Goal: Task Accomplishment & Management: Complete application form

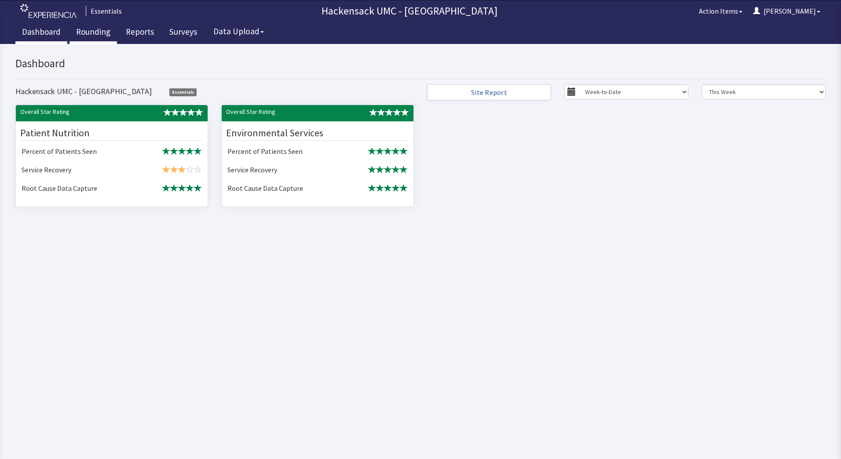
click at [100, 31] on link "Rounding" at bounding box center [92, 33] width 47 height 22
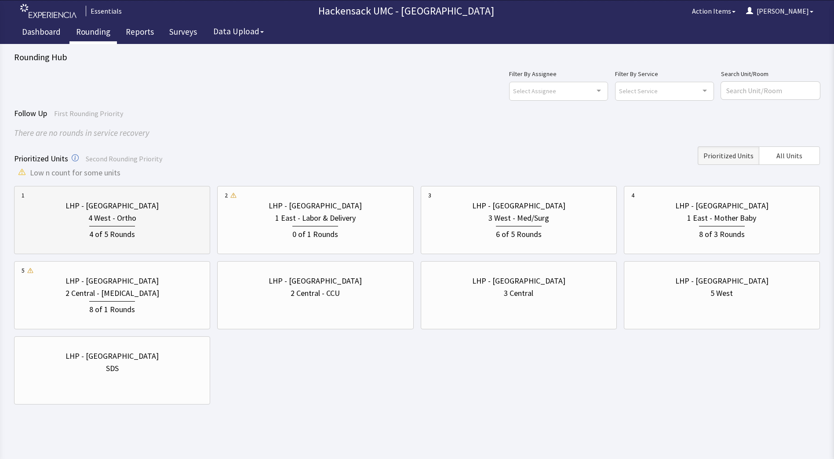
click at [119, 206] on div "LHP - [GEOGRAPHIC_DATA]" at bounding box center [112, 206] width 93 height 12
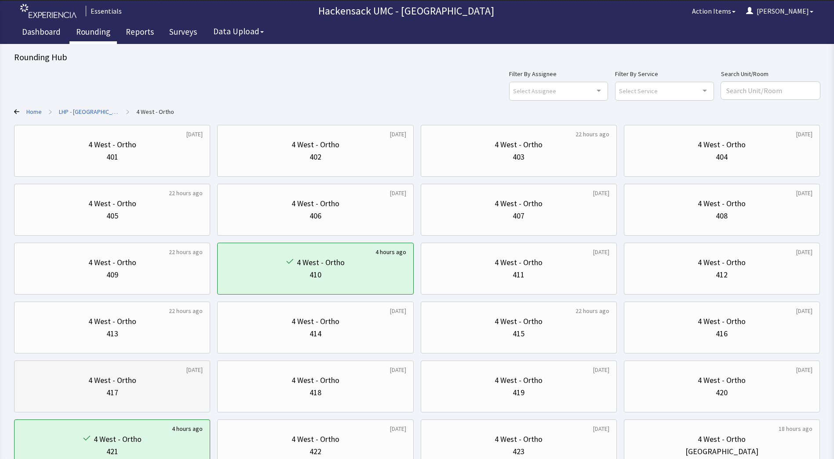
click at [168, 381] on div "4 West - Ortho" at bounding box center [112, 380] width 181 height 12
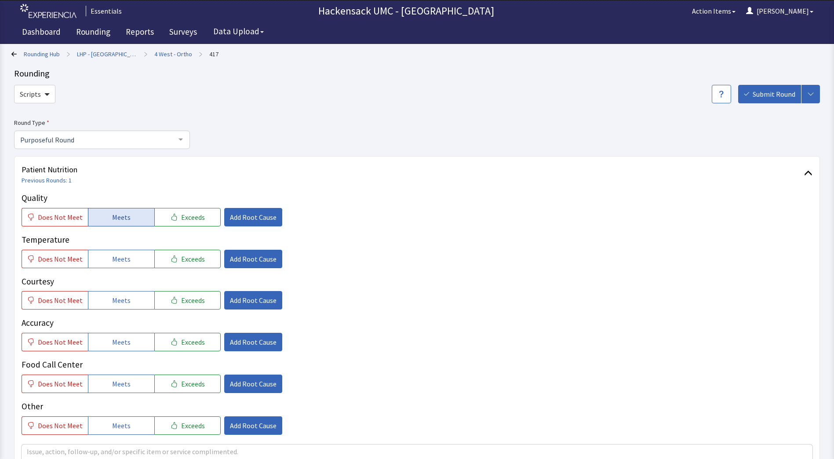
click at [125, 215] on span "Meets" at bounding box center [121, 217] width 18 height 11
click at [123, 252] on button "Meets" at bounding box center [121, 259] width 66 height 18
click at [120, 302] on span "Meets" at bounding box center [121, 300] width 18 height 11
click at [122, 345] on span "Meets" at bounding box center [121, 342] width 18 height 11
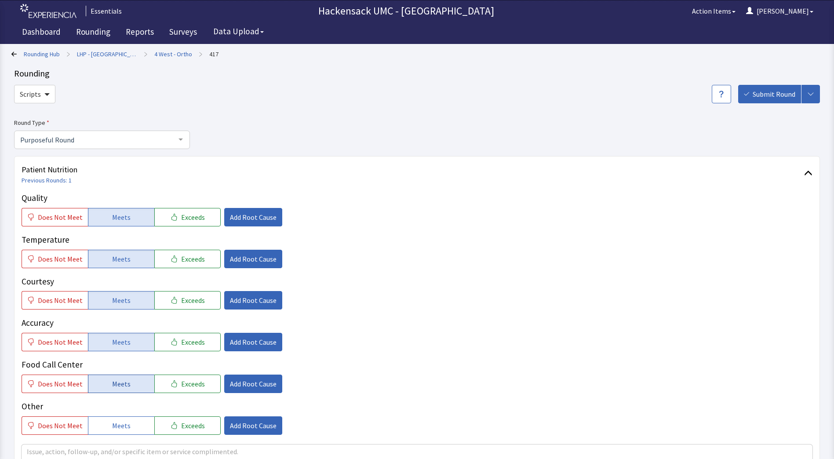
click at [122, 387] on span "Meets" at bounding box center [121, 384] width 18 height 11
click at [128, 419] on button "Meets" at bounding box center [121, 425] width 66 height 18
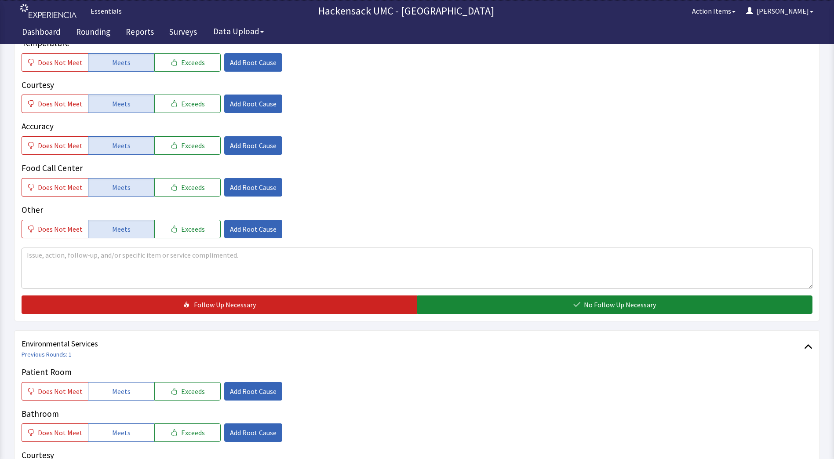
scroll to position [220, 0]
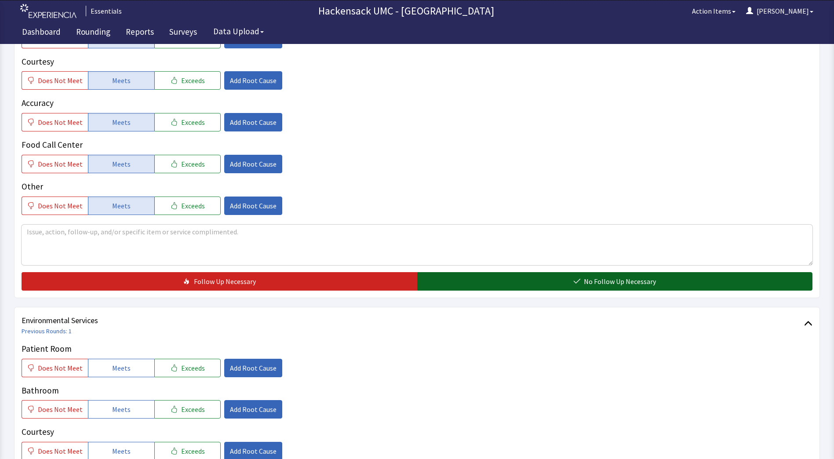
click at [620, 281] on span "No Follow Up Necessary" at bounding box center [620, 281] width 72 height 11
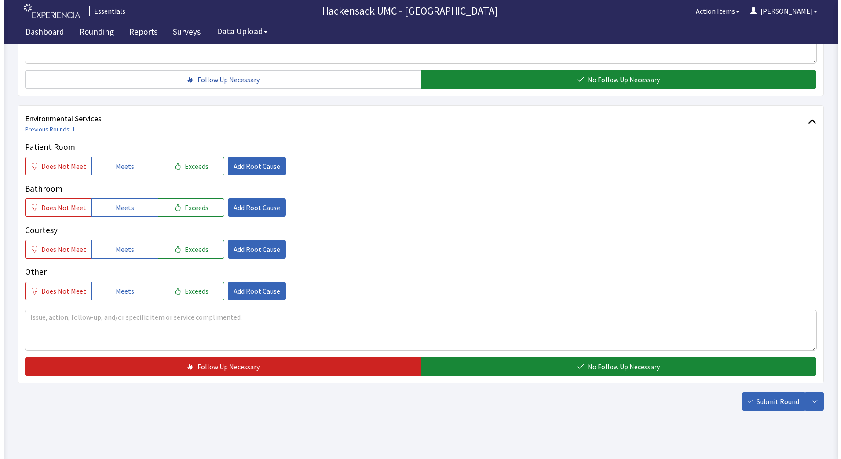
scroll to position [423, 0]
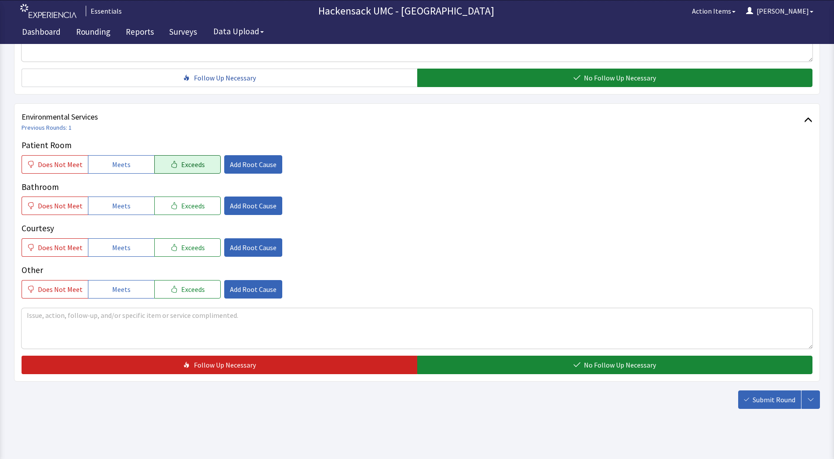
click at [174, 165] on button "Exceeds" at bounding box center [187, 164] width 66 height 18
click at [263, 168] on span "Add Root Cause" at bounding box center [253, 164] width 47 height 11
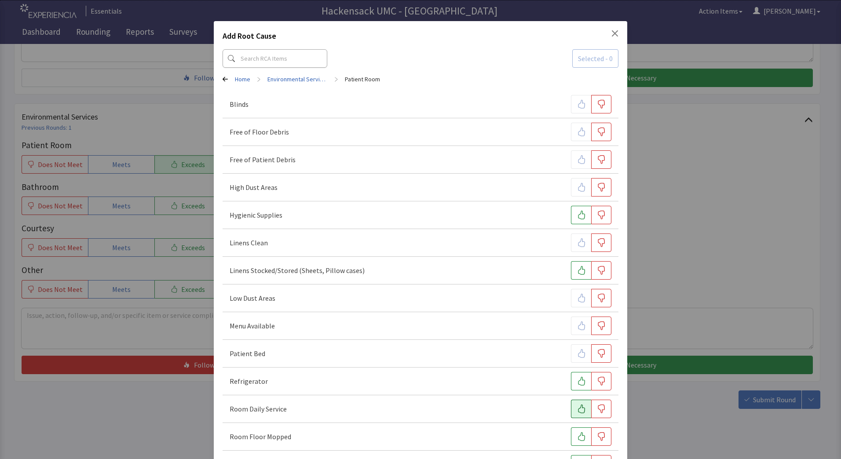
click at [578, 413] on icon "button" at bounding box center [581, 409] width 7 height 9
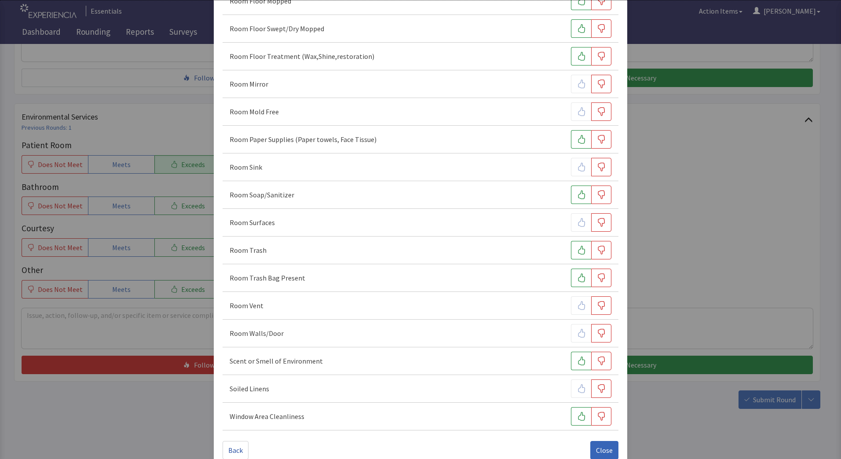
scroll to position [452, 0]
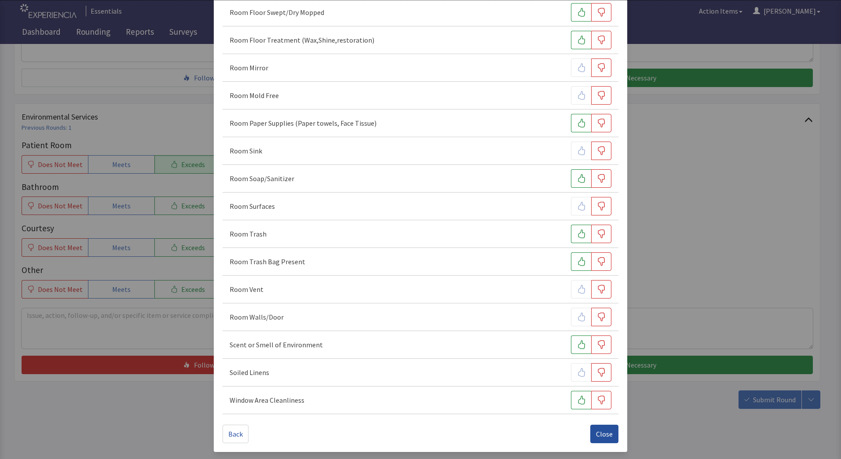
click at [604, 427] on button "Close" at bounding box center [604, 434] width 28 height 18
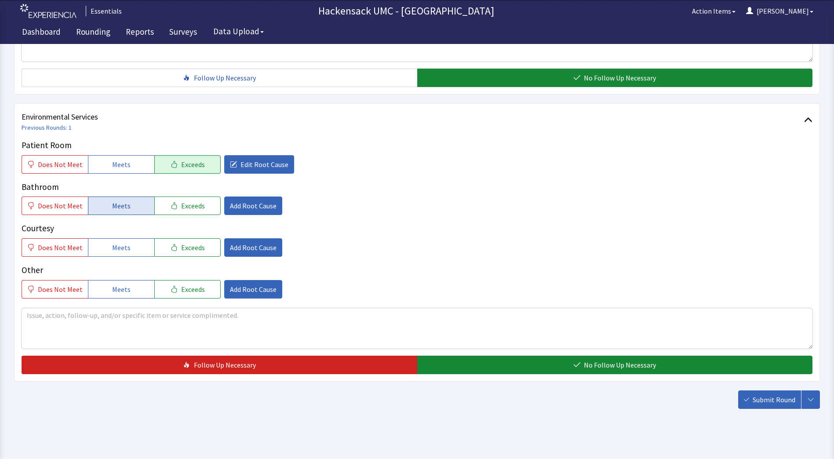
click at [134, 207] on button "Meets" at bounding box center [121, 206] width 66 height 18
click at [192, 250] on span "Exceeds" at bounding box center [193, 247] width 24 height 11
click at [237, 251] on span "Add Root Cause" at bounding box center [253, 247] width 47 height 11
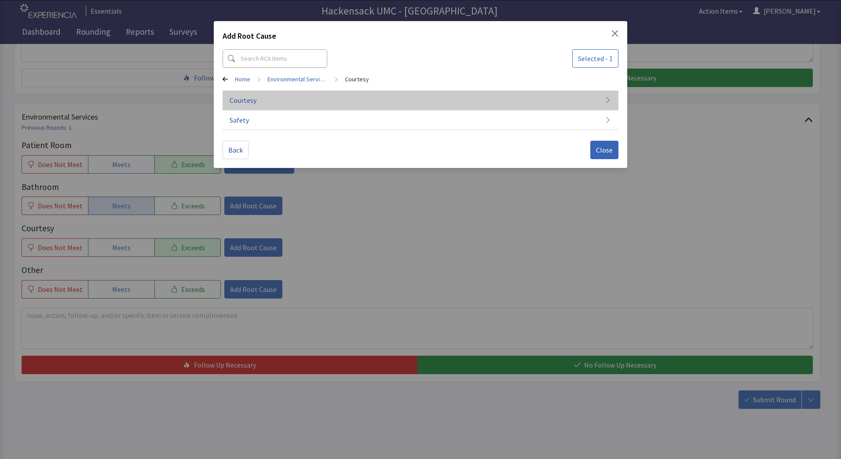
click at [252, 102] on span "Courtesy" at bounding box center [243, 100] width 27 height 11
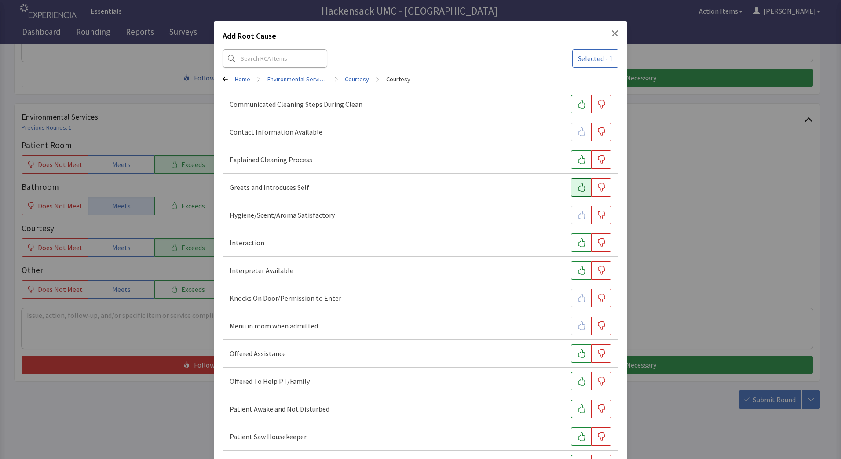
click at [578, 191] on icon "button" at bounding box center [581, 187] width 7 height 9
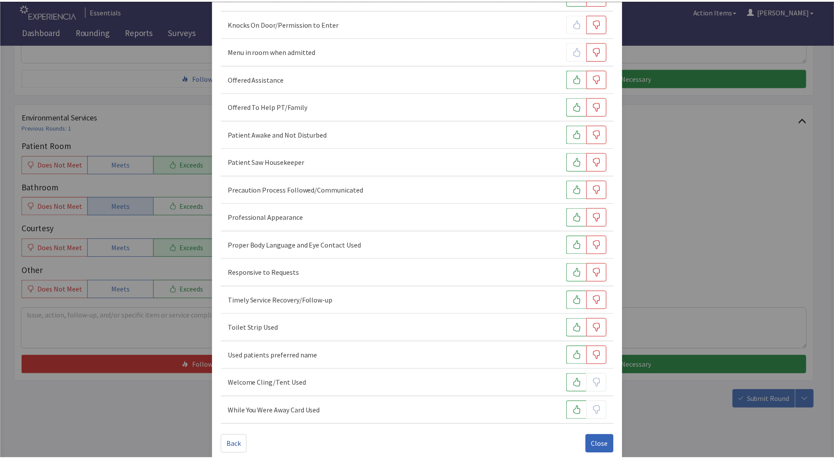
scroll to position [286, 0]
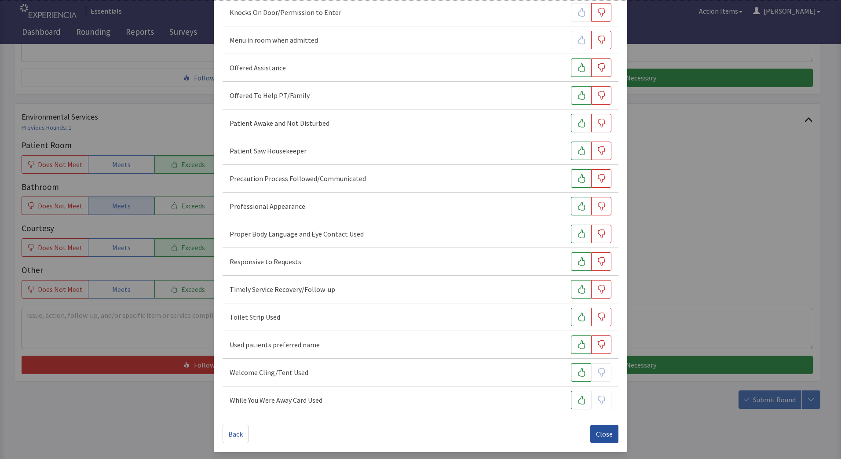
click at [598, 434] on span "Close" at bounding box center [604, 434] width 17 height 11
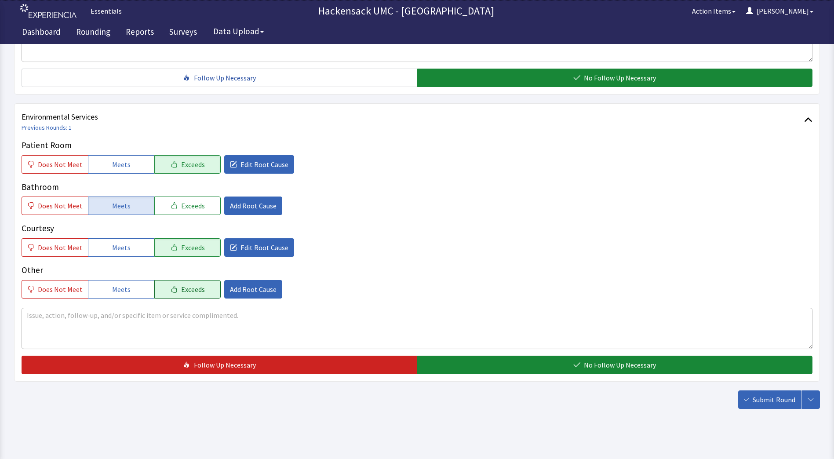
click at [181, 287] on span "Exceeds" at bounding box center [193, 289] width 24 height 11
click at [239, 289] on span "Add Root Cause" at bounding box center [253, 289] width 47 height 11
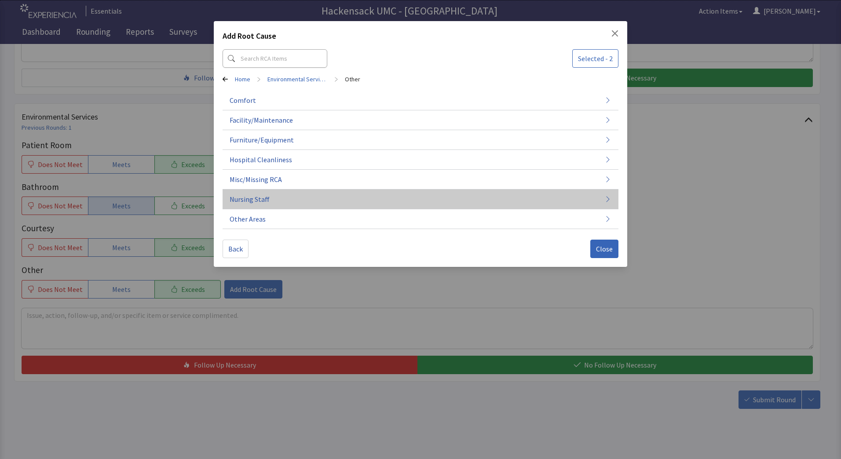
click at [271, 201] on button "Nursing Staff" at bounding box center [420, 200] width 396 height 20
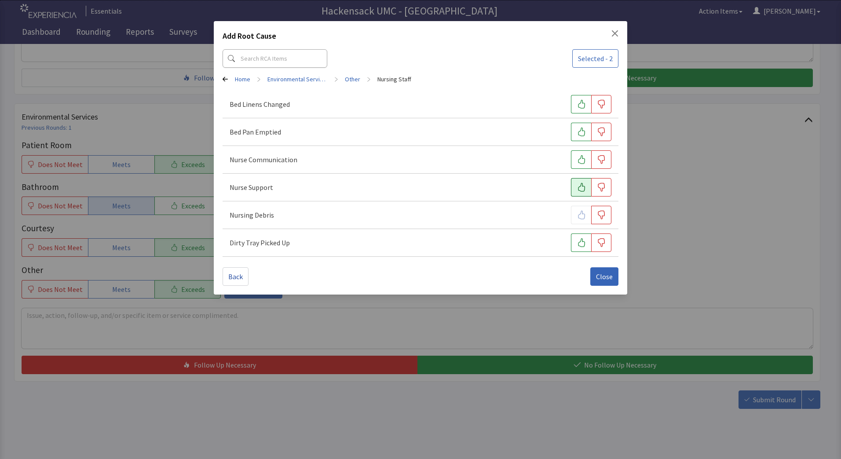
click at [576, 186] on button "button" at bounding box center [581, 187] width 20 height 18
click at [584, 163] on icon "button" at bounding box center [581, 159] width 7 height 9
click at [599, 272] on span "Close" at bounding box center [604, 276] width 17 height 11
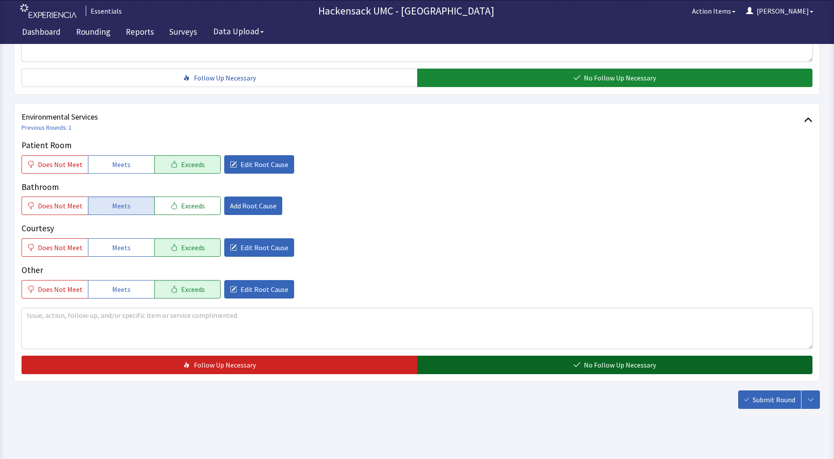
click at [552, 365] on button "No Follow Up Necessary" at bounding box center [615, 365] width 396 height 18
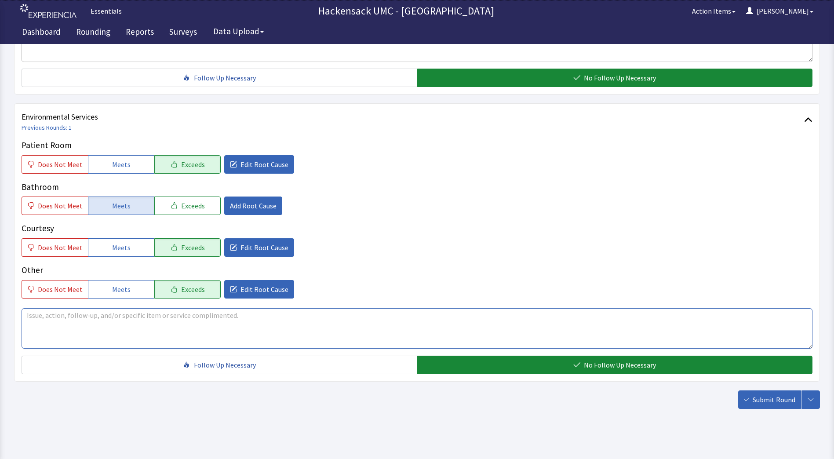
click at [222, 326] on textarea at bounding box center [417, 328] width 791 height 40
type textarea "Spent time talking with patient and family. Very happy with care here at PV fro…"
click at [770, 403] on span "Submit Round" at bounding box center [774, 399] width 43 height 11
